Goal: Find specific page/section: Find specific page/section

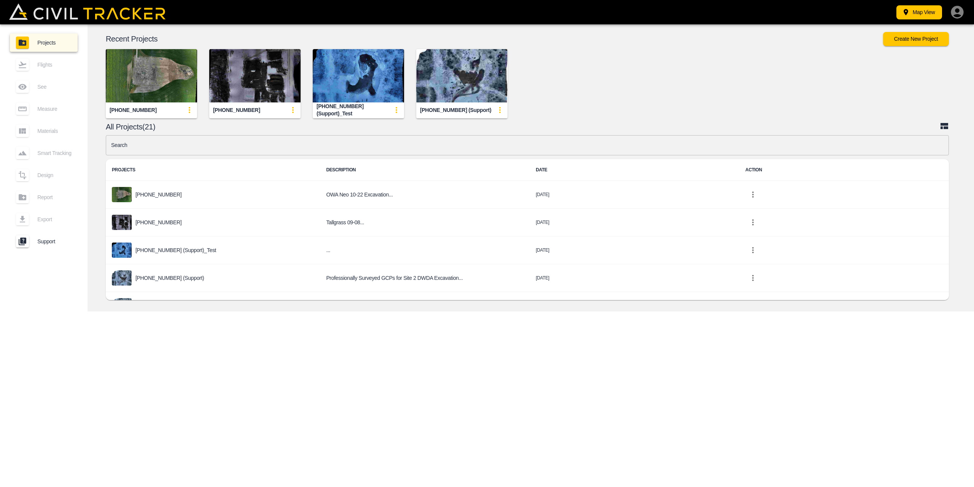
click at [162, 74] on img "button" at bounding box center [151, 75] width 91 height 53
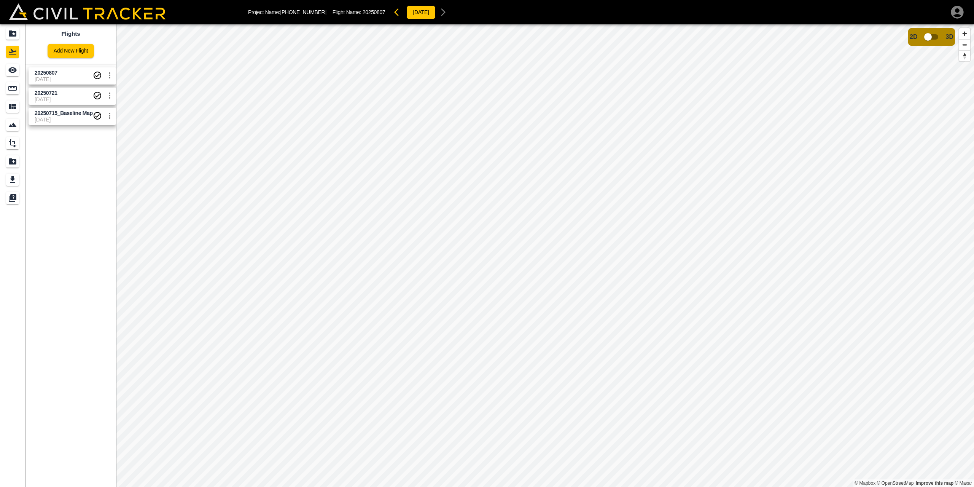
click at [72, 78] on span "[DATE]" at bounding box center [64, 79] width 58 height 6
click at [108, 75] on icon "settings" at bounding box center [109, 75] width 9 height 9
click at [51, 75] on div at bounding box center [487, 243] width 974 height 487
click at [929, 36] on input "checkbox" at bounding box center [927, 37] width 43 height 14
click at [948, 35] on input "checkbox" at bounding box center [950, 34] width 43 height 14
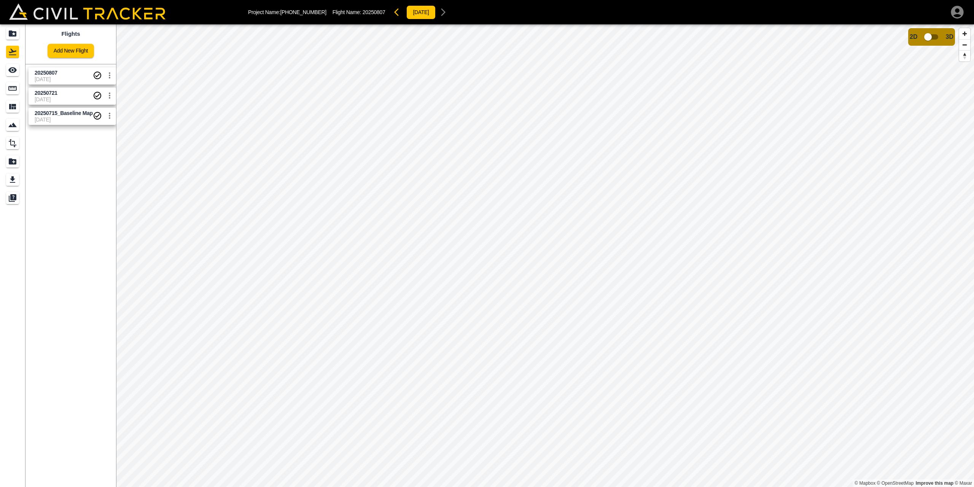
click at [78, 76] on span "[DATE]" at bounding box center [64, 79] width 58 height 6
click at [437, 9] on div "[DATE]" at bounding box center [420, 12] width 59 height 15
click at [75, 78] on span "[DATE]" at bounding box center [64, 79] width 58 height 6
click at [15, 176] on icon "Export" at bounding box center [12, 179] width 9 height 9
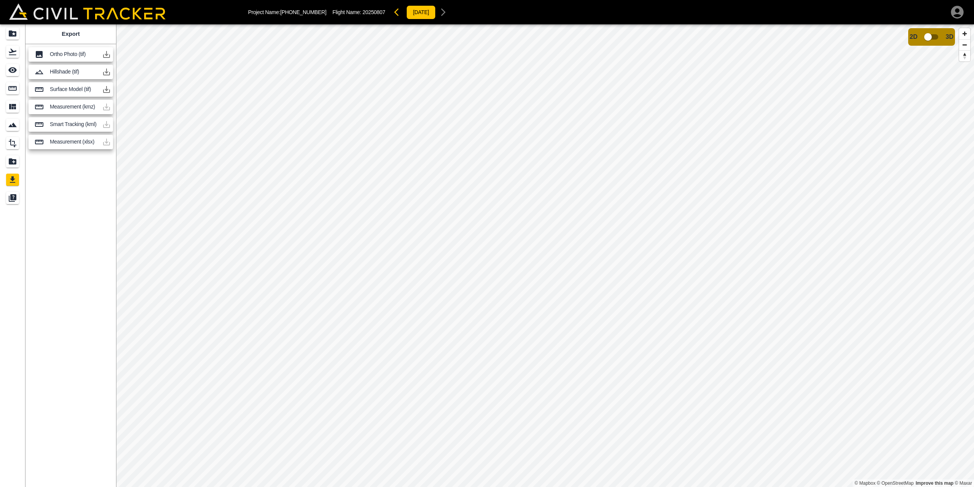
click at [110, 54] on icon "button" at bounding box center [106, 54] width 9 height 9
